Goal: Task Accomplishment & Management: Use online tool/utility

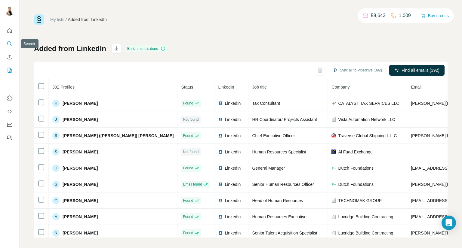
click at [10, 44] on icon "Search" at bounding box center [10, 44] width 6 height 6
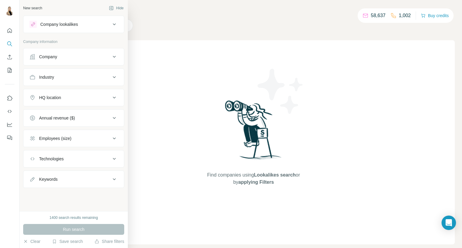
click at [79, 58] on div "Company" at bounding box center [69, 57] width 81 height 6
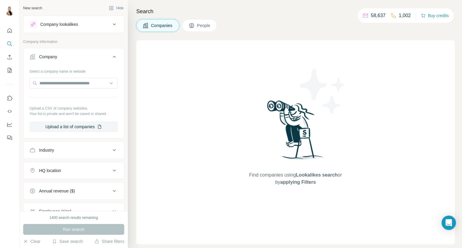
click at [73, 152] on div "Industry" at bounding box center [69, 150] width 81 height 6
click at [71, 165] on input at bounding box center [70, 165] width 74 height 7
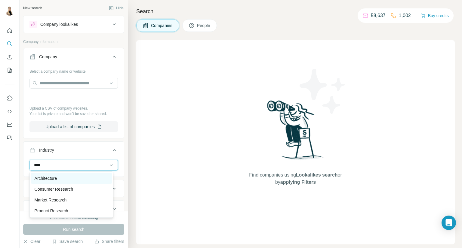
type input "****"
click at [75, 179] on div "Architecture" at bounding box center [72, 178] width 74 height 6
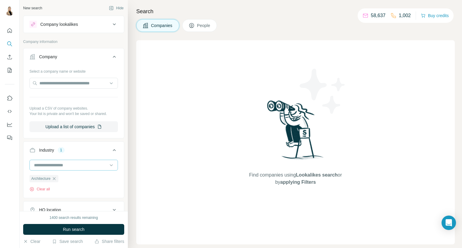
click at [71, 164] on input at bounding box center [70, 165] width 74 height 7
type input "*******"
click at [71, 178] on div "Trading Platform" at bounding box center [72, 178] width 74 height 6
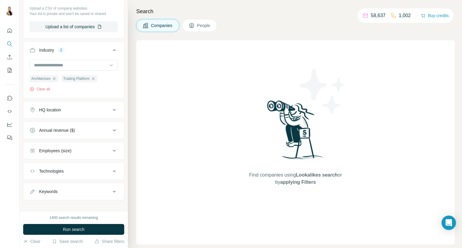
click at [73, 110] on div "HQ location" at bounding box center [69, 110] width 81 height 6
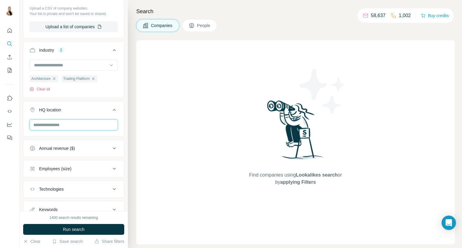
click at [75, 123] on input "text" at bounding box center [73, 125] width 88 height 11
click at [118, 120] on div "United Arab Emirates Clear all" at bounding box center [73, 138] width 100 height 37
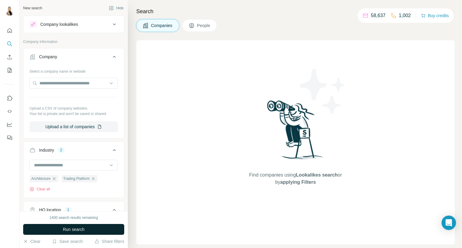
click at [76, 228] on span "Run search" at bounding box center [74, 230] width 22 height 6
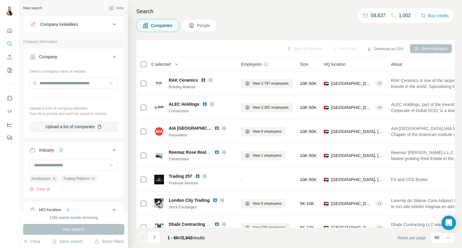
click at [202, 29] on button "People" at bounding box center [199, 25] width 35 height 13
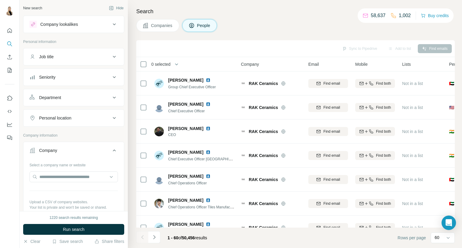
click at [97, 114] on button "Personal location" at bounding box center [73, 118] width 100 height 14
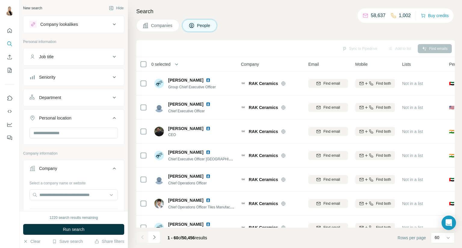
click at [91, 127] on button "Personal location" at bounding box center [73, 119] width 100 height 17
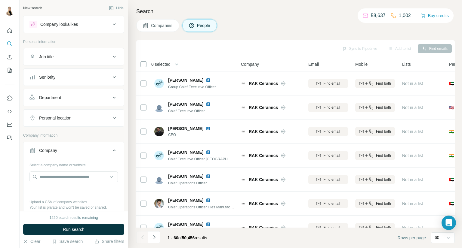
click at [92, 131] on div "Company lookalikes Personal information Job title Seniority Department Personal…" at bounding box center [73, 225] width 101 height 418
click at [92, 124] on button "Personal location" at bounding box center [73, 118] width 100 height 14
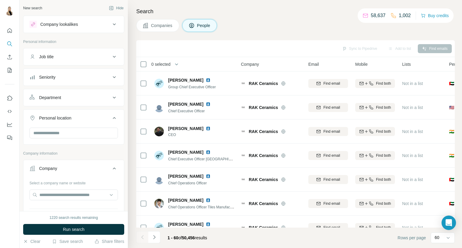
click at [79, 139] on div at bounding box center [73, 134] width 88 height 12
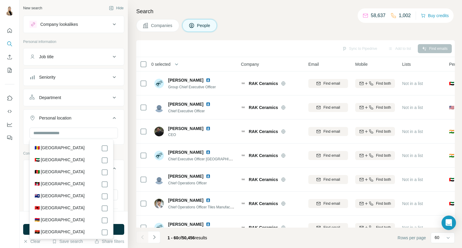
click at [84, 160] on div "🇦🇪 [GEOGRAPHIC_DATA]" at bounding box center [72, 160] width 74 height 7
click at [85, 58] on div "Job title" at bounding box center [69, 57] width 81 height 6
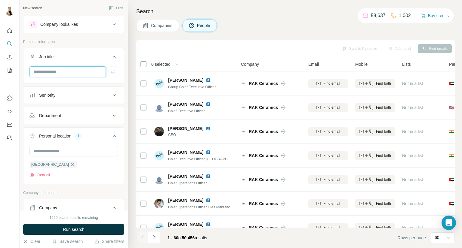
click at [71, 73] on input "text" at bounding box center [67, 71] width 76 height 11
type input "**********"
click at [73, 227] on span "Run search" at bounding box center [74, 230] width 22 height 6
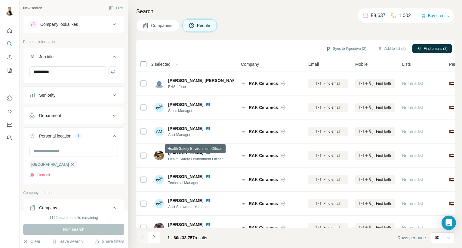
scroll to position [1289, 0]
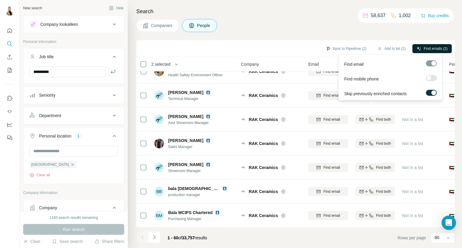
click at [427, 47] on span "Find emails (2)" at bounding box center [435, 48] width 24 height 5
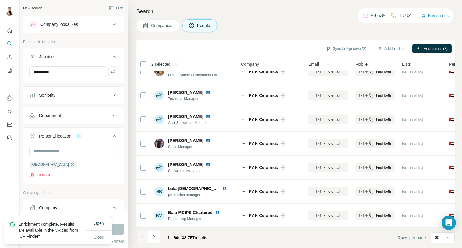
click at [105, 238] on button "Close" at bounding box center [98, 237] width 19 height 11
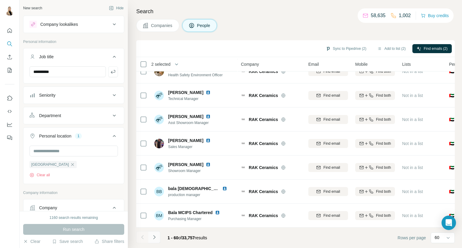
click at [153, 240] on icon "Navigate to next page" at bounding box center [154, 237] width 6 height 6
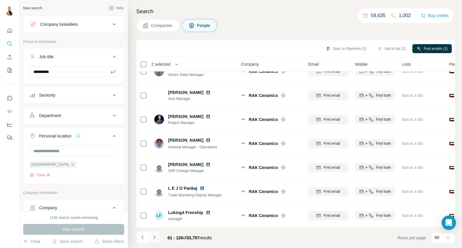
click at [150, 235] on button "Navigate to next page" at bounding box center [154, 237] width 12 height 12
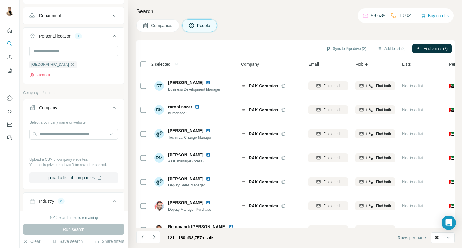
scroll to position [200, 0]
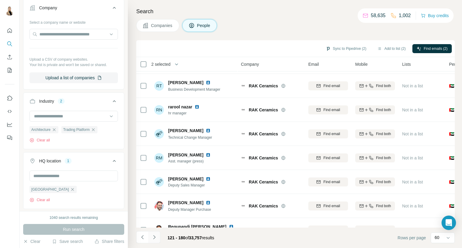
click at [152, 238] on icon "Navigate to next page" at bounding box center [154, 237] width 6 height 6
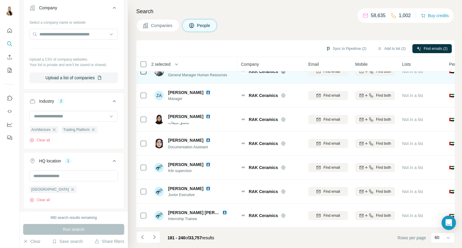
scroll to position [1289, 0]
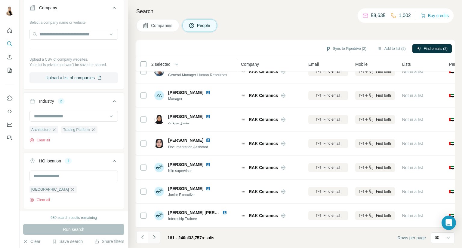
click at [155, 241] on button "Navigate to next page" at bounding box center [154, 237] width 12 height 12
click at [156, 238] on icon "Navigate to next page" at bounding box center [154, 237] width 6 height 6
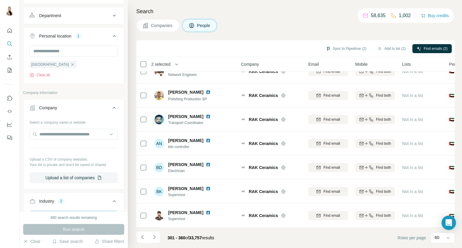
scroll to position [0, 0]
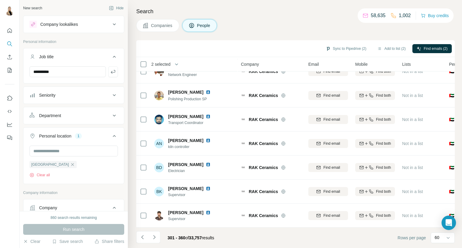
click at [113, 114] on button "Department" at bounding box center [73, 115] width 100 height 14
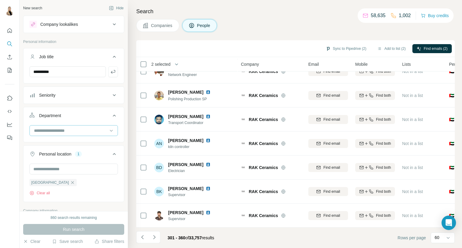
click at [95, 127] on input at bounding box center [70, 130] width 74 height 7
type input "**"
click at [85, 148] on div "HR" at bounding box center [71, 144] width 81 height 11
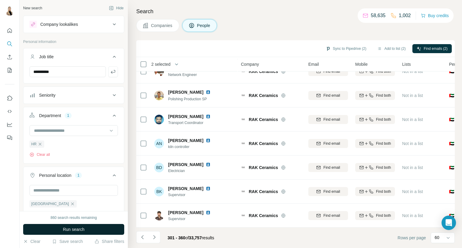
click at [81, 227] on span "Run search" at bounding box center [74, 230] width 22 height 6
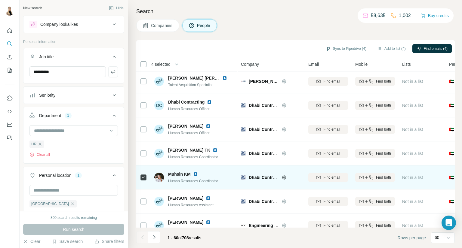
scroll to position [1289, 0]
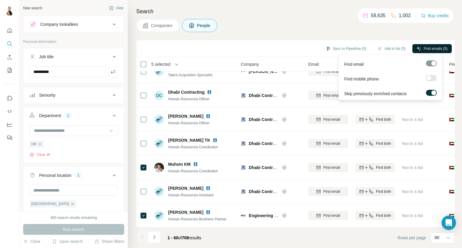
click at [424, 52] on button "Find emails (5)" at bounding box center [431, 48] width 39 height 9
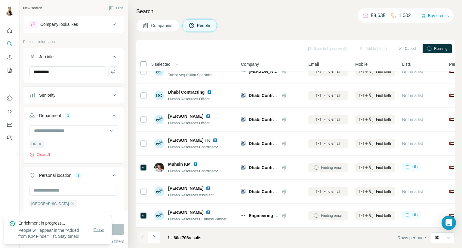
click at [99, 227] on span "Close" at bounding box center [98, 230] width 11 height 6
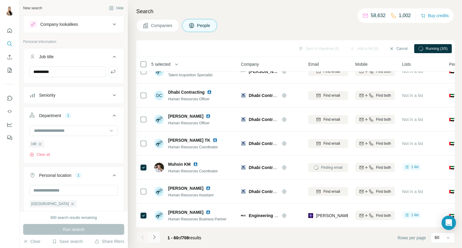
click at [155, 236] on icon "Navigate to next page" at bounding box center [154, 237] width 6 height 6
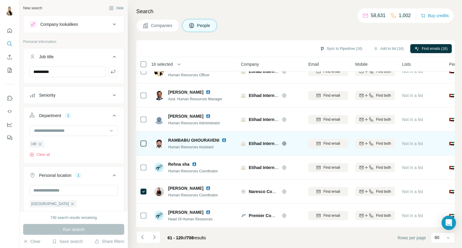
scroll to position [1276, 0]
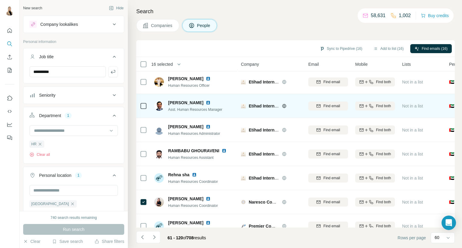
click at [146, 108] on icon at bounding box center [143, 105] width 7 height 7
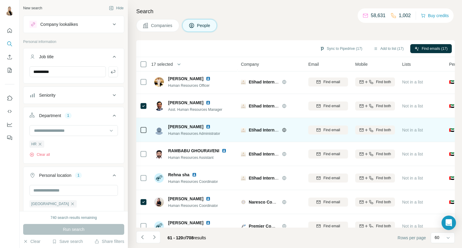
scroll to position [1289, 0]
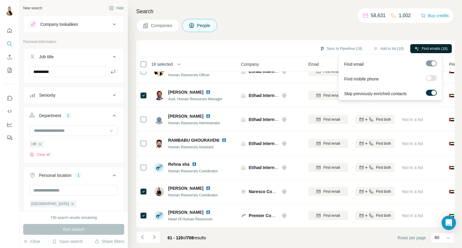
click at [431, 48] on span "Find emails (18)" at bounding box center [434, 48] width 26 height 5
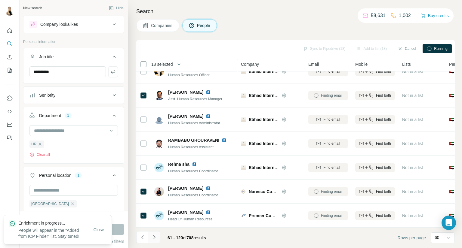
click at [155, 236] on icon "Navigate to next page" at bounding box center [154, 237] width 6 height 6
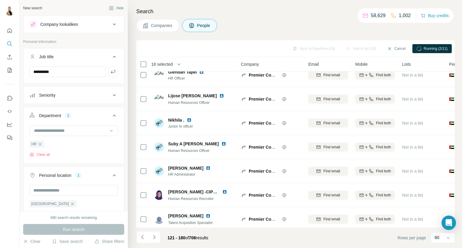
scroll to position [0, 0]
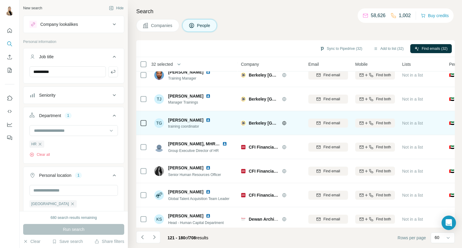
scroll to position [1109, 0]
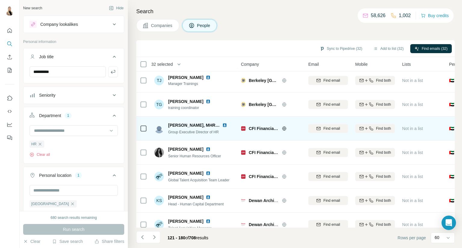
click at [148, 128] on td at bounding box center [143, 129] width 14 height 24
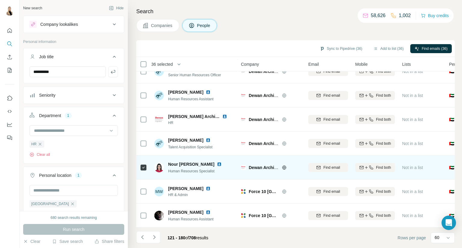
scroll to position [1289, 0]
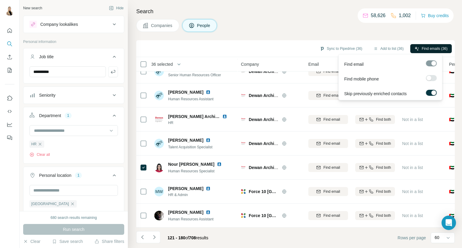
click at [430, 47] on span "Find emails (36)" at bounding box center [434, 48] width 26 height 5
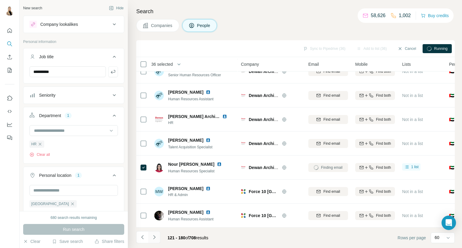
click at [154, 234] on button "Navigate to next page" at bounding box center [154, 237] width 12 height 12
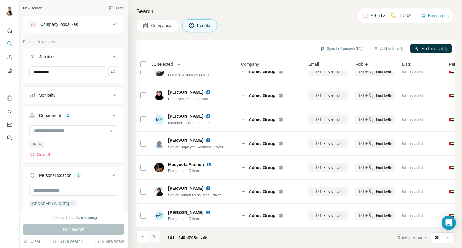
click at [153, 231] on button "Navigate to next page" at bounding box center [154, 237] width 12 height 12
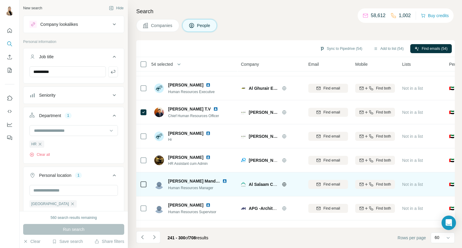
scroll to position [586, 0]
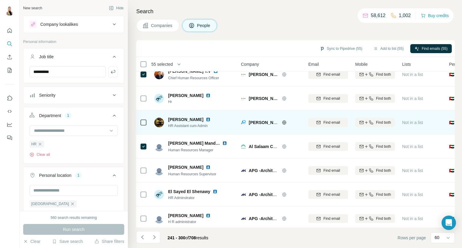
click at [143, 126] on div at bounding box center [143, 122] width 7 height 17
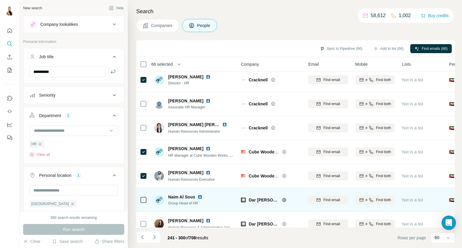
scroll to position [1289, 0]
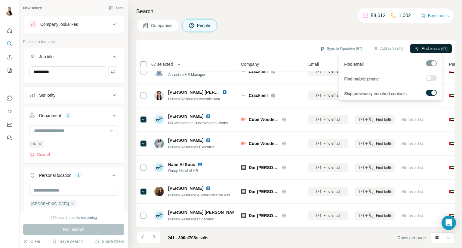
click at [423, 47] on span "Find emails (67)" at bounding box center [434, 48] width 26 height 5
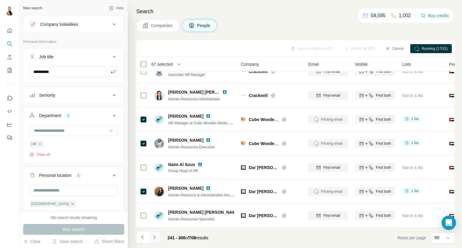
click at [150, 237] on button "Navigate to next page" at bounding box center [154, 237] width 12 height 12
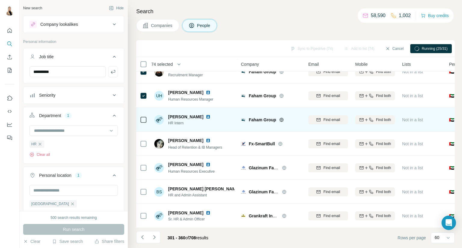
scroll to position [228, 0]
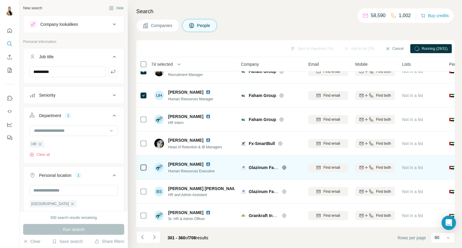
click at [143, 161] on div at bounding box center [143, 167] width 7 height 17
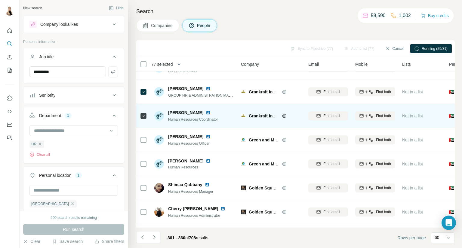
scroll to position [401, 0]
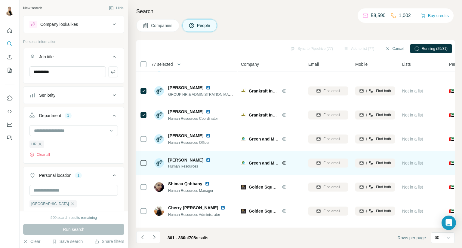
click at [139, 163] on td at bounding box center [143, 163] width 14 height 24
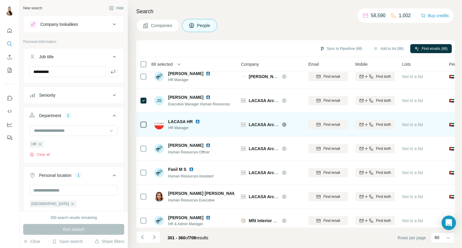
scroll to position [1003, 0]
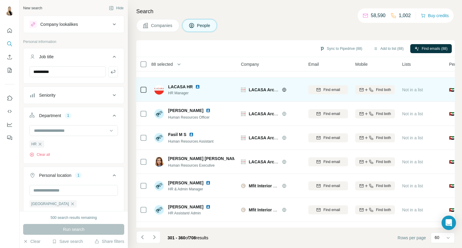
click at [149, 173] on td at bounding box center [143, 162] width 14 height 24
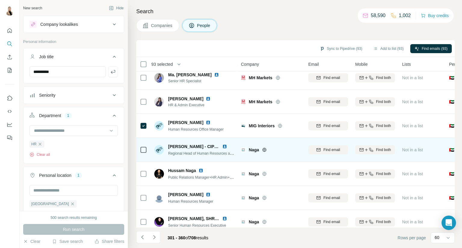
scroll to position [1280, 0]
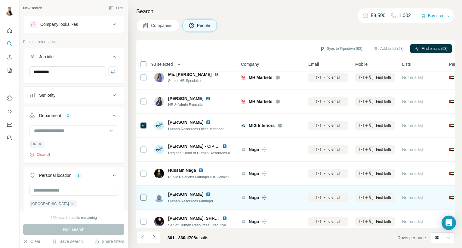
click at [147, 195] on icon at bounding box center [143, 197] width 7 height 7
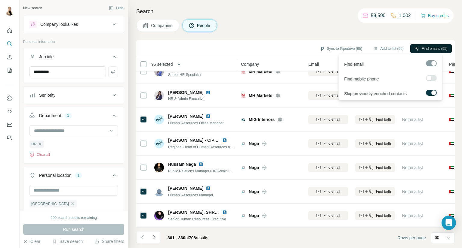
click at [432, 50] on span "Find emails (95)" at bounding box center [434, 48] width 26 height 5
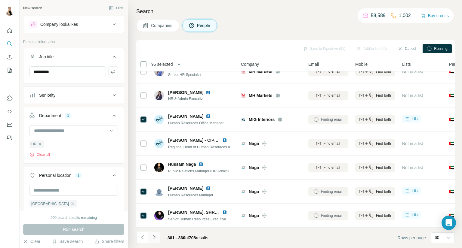
click at [157, 241] on button "Navigate to next page" at bounding box center [154, 237] width 12 height 12
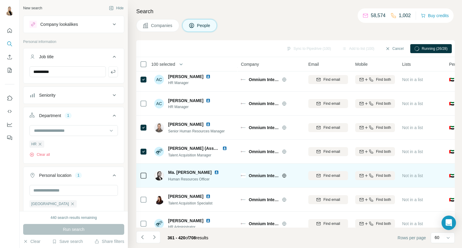
scroll to position [200, 0]
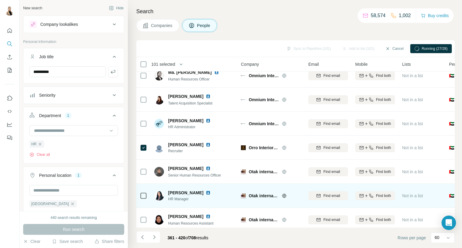
click at [140, 200] on div at bounding box center [143, 196] width 7 height 17
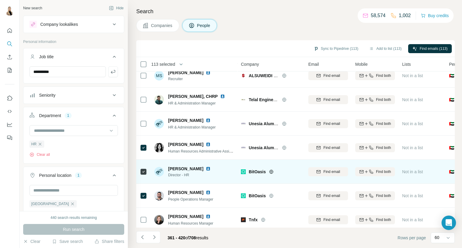
scroll to position [902, 0]
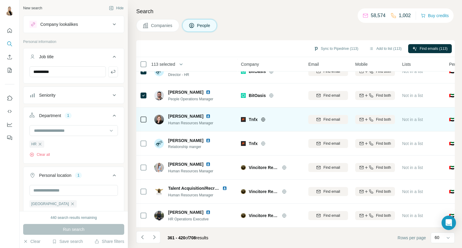
click at [143, 113] on div at bounding box center [143, 119] width 7 height 17
click at [143, 122] on icon at bounding box center [143, 119] width 7 height 7
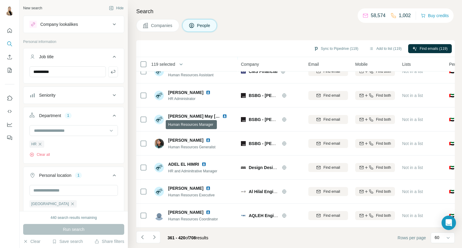
scroll to position [1289, 0]
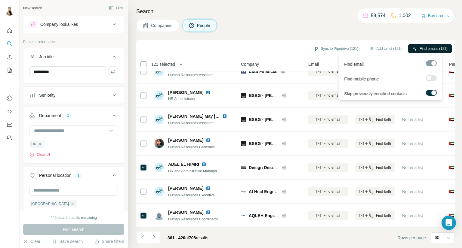
click at [437, 49] on span "Find emails (121)" at bounding box center [433, 48] width 28 height 5
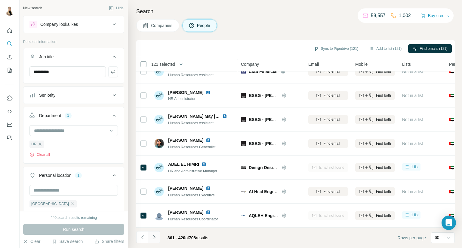
click at [152, 236] on icon "Navigate to next page" at bounding box center [154, 237] width 6 height 6
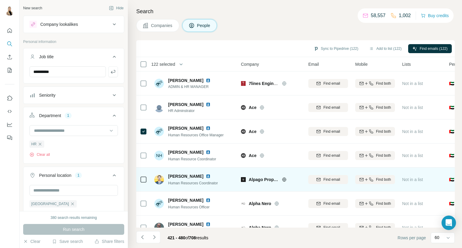
scroll to position [100, 0]
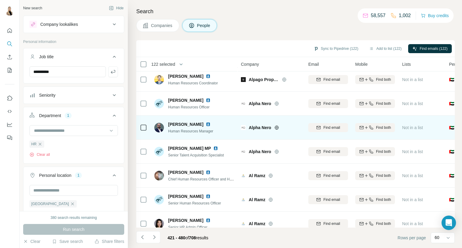
click at [144, 124] on icon at bounding box center [143, 127] width 7 height 7
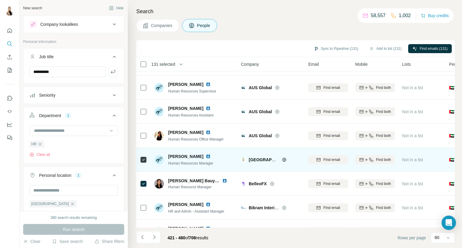
scroll to position [601, 0]
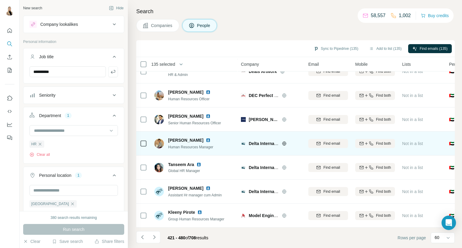
scroll to position [801, 0]
